Goal: Navigation & Orientation: Find specific page/section

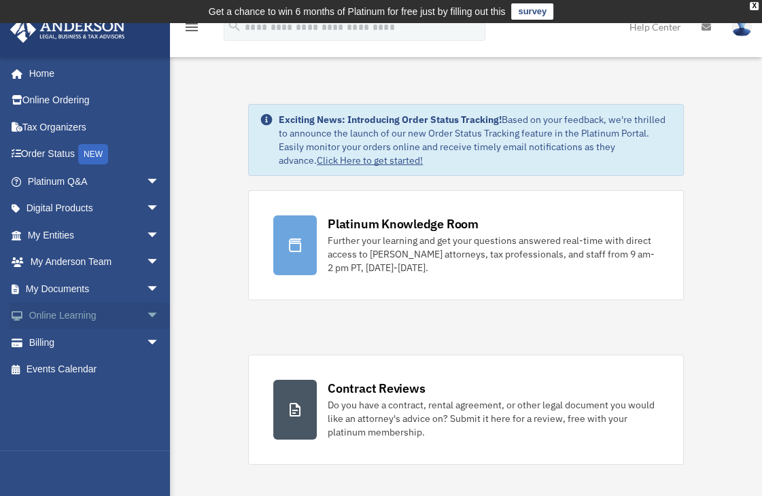
click at [146, 313] on span "arrow_drop_down" at bounding box center [159, 316] width 27 height 28
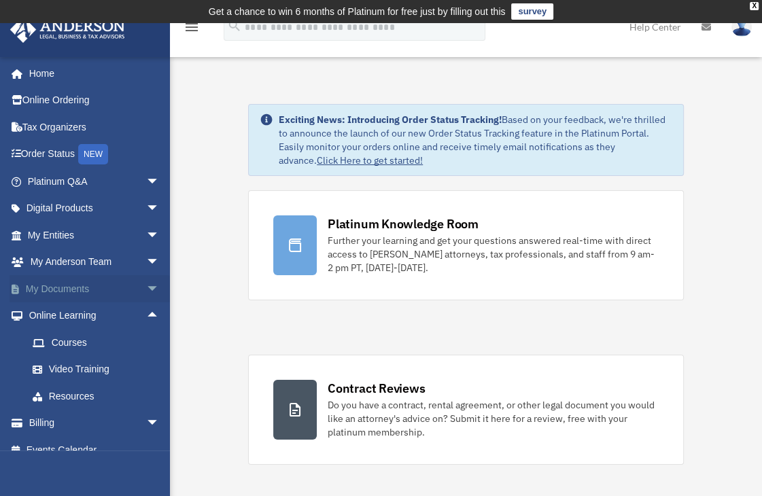
click at [146, 281] on span "arrow_drop_down" at bounding box center [159, 289] width 27 height 28
click at [152, 365] on link "Forms Library" at bounding box center [99, 369] width 161 height 27
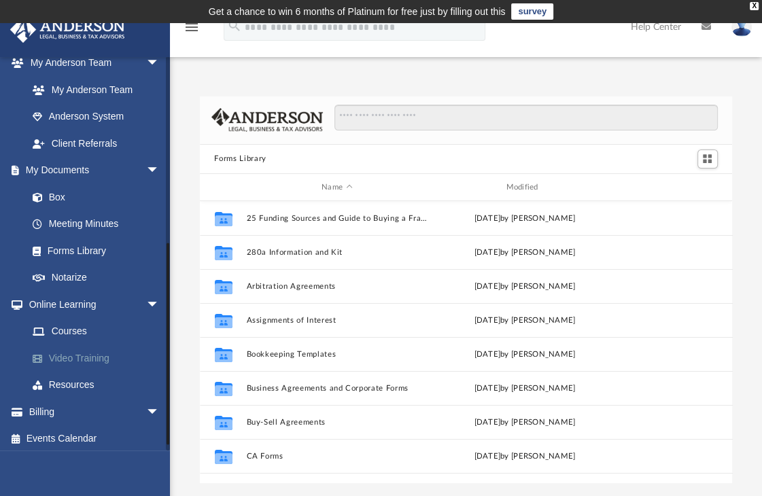
scroll to position [364, 0]
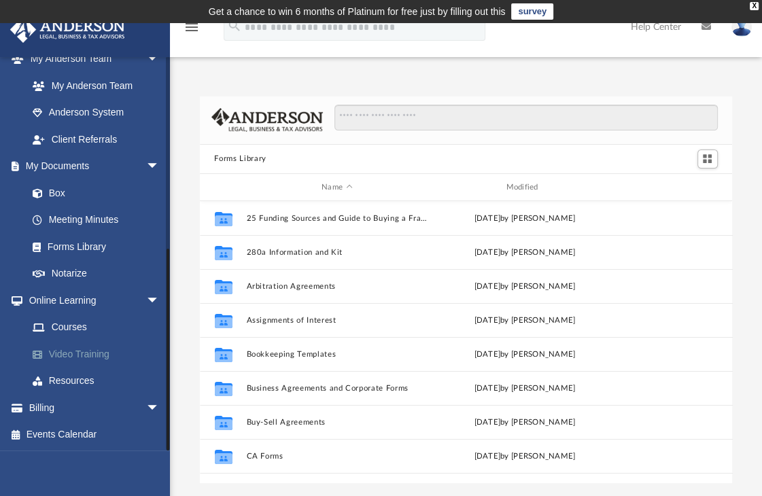
drag, startPoint x: 166, startPoint y: 272, endPoint x: 158, endPoint y: 362, distance: 90.7
click at [158, 362] on div "[PERSON_NAME][EMAIL_ADDRESS][DOMAIN_NAME] Sign Out [PERSON_NAME][EMAIL_ADDRESS]…" at bounding box center [85, 253] width 170 height 394
click at [149, 164] on span "arrow_drop_down" at bounding box center [159, 167] width 27 height 28
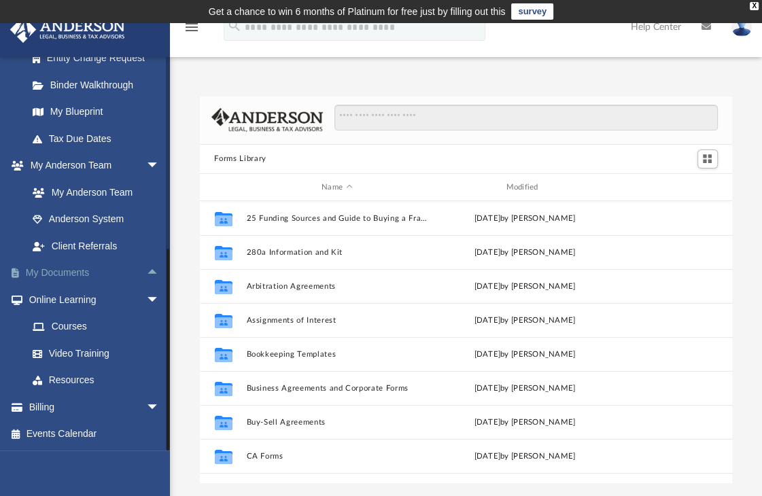
click at [149, 164] on span "arrow_drop_down" at bounding box center [159, 166] width 27 height 28
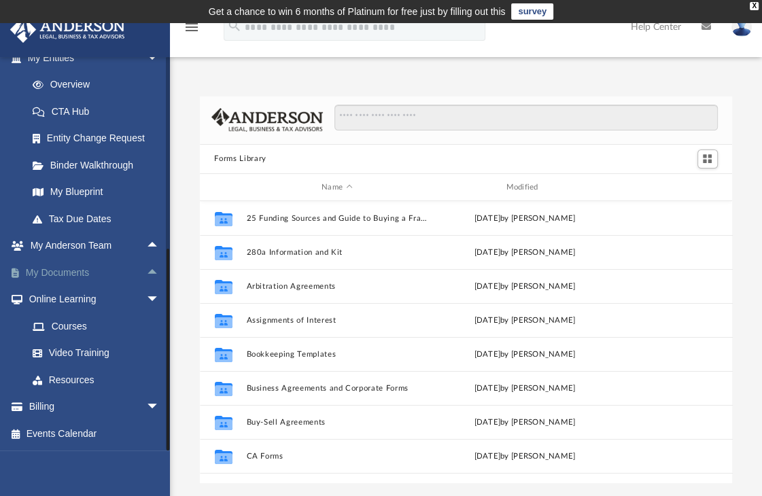
scroll to position [177, 0]
click at [146, 271] on span "arrow_drop_up" at bounding box center [159, 274] width 27 height 28
click at [146, 268] on span "arrow_drop_down" at bounding box center [159, 274] width 27 height 28
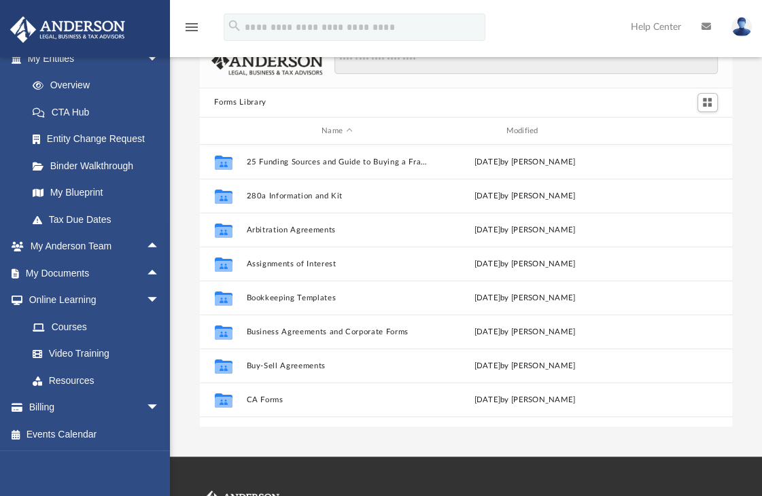
scroll to position [0, 0]
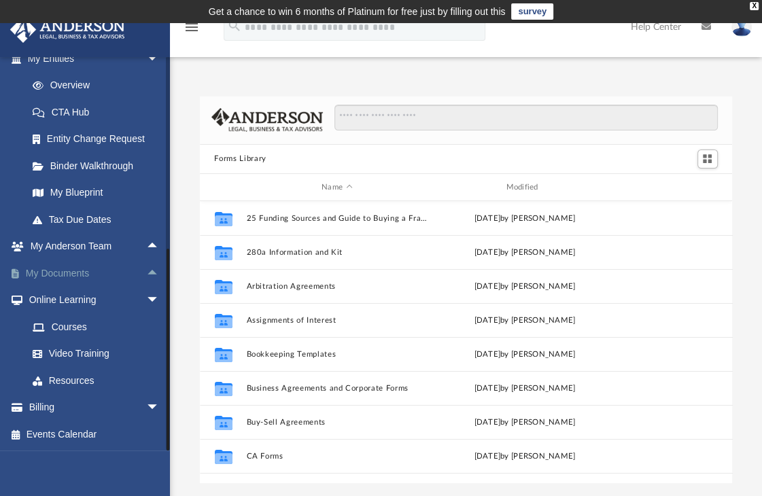
click at [146, 278] on span "arrow_drop_up" at bounding box center [159, 274] width 27 height 28
